Goal: Task Accomplishment & Management: Use online tool/utility

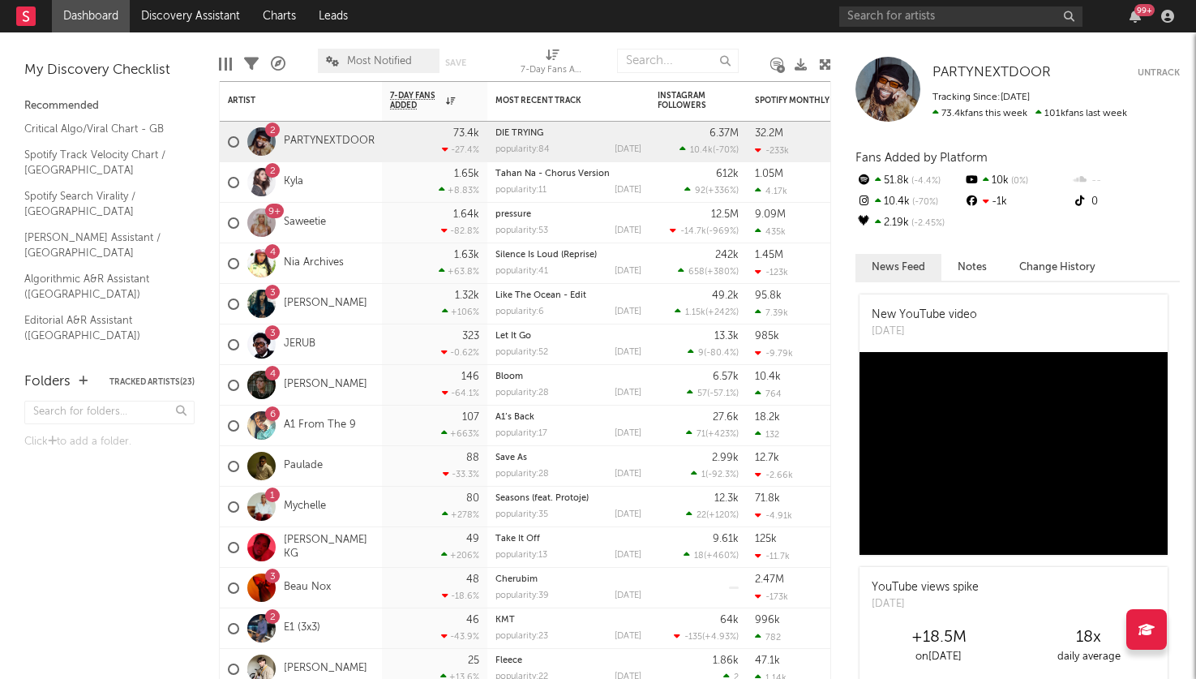
click at [29, 20] on rect at bounding box center [25, 15] width 19 height 19
click at [79, 18] on link "Dashboard" at bounding box center [91, 16] width 78 height 32
click at [152, 18] on link "Discovery Assistant" at bounding box center [191, 16] width 122 height 32
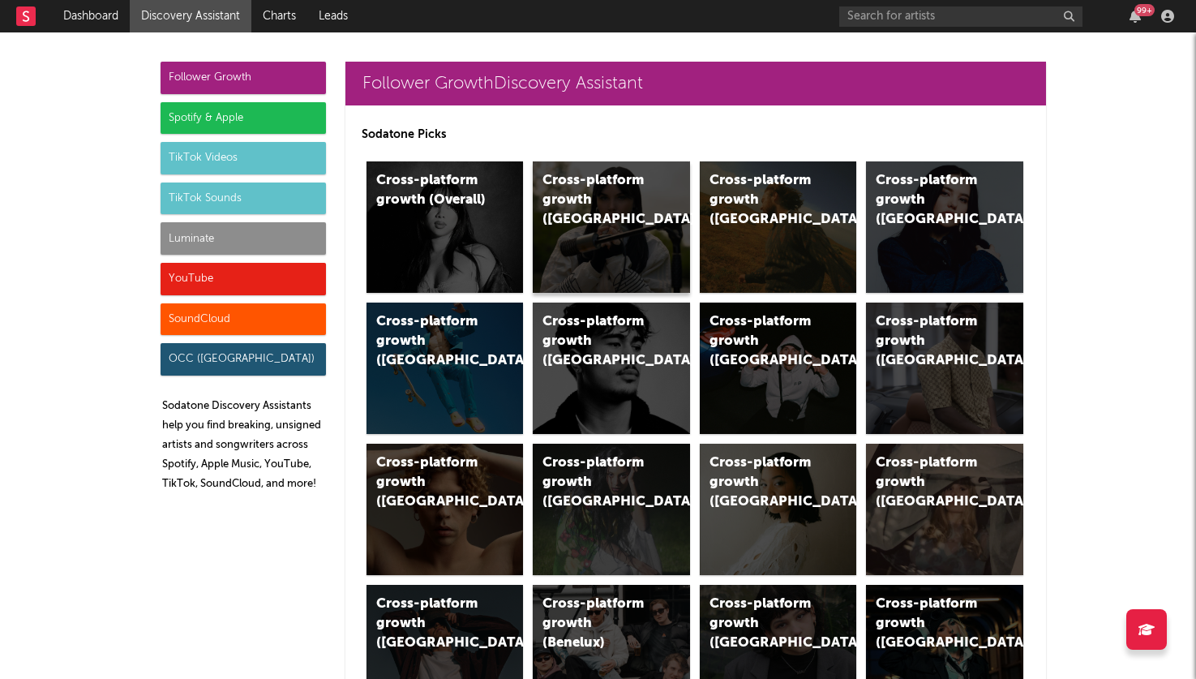
click at [551, 238] on div "Cross-platform growth ([GEOGRAPHIC_DATA])" at bounding box center [611, 226] width 157 height 131
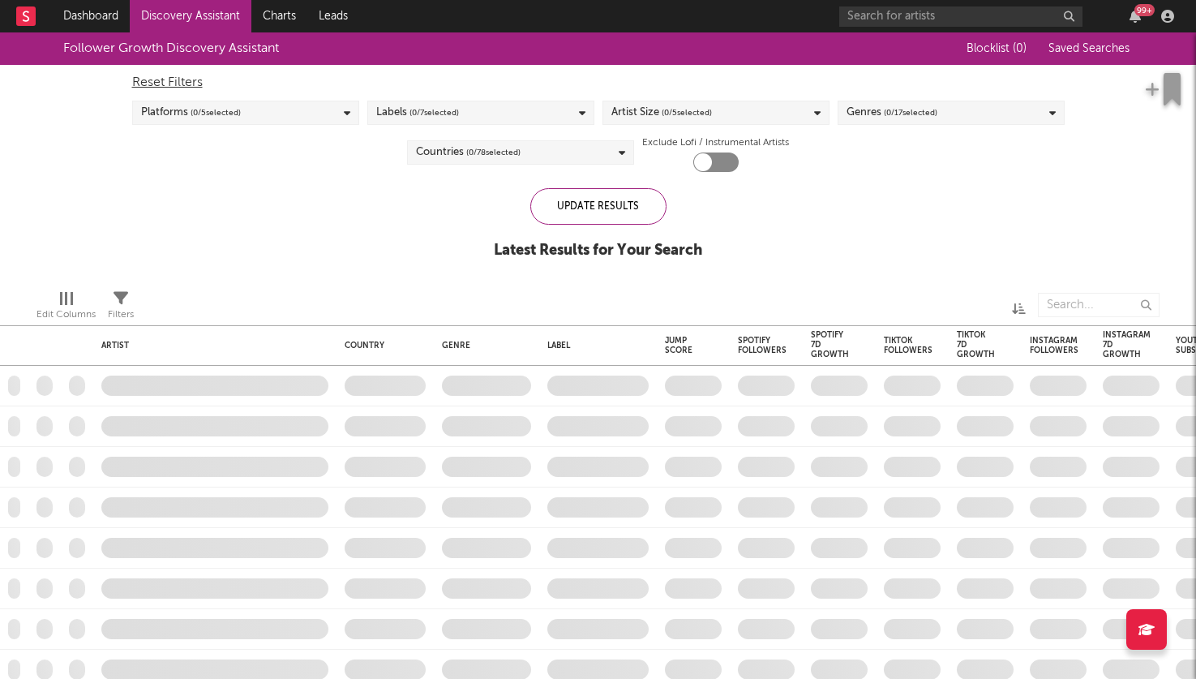
checkbox input "true"
